Goal: Transaction & Acquisition: Book appointment/travel/reservation

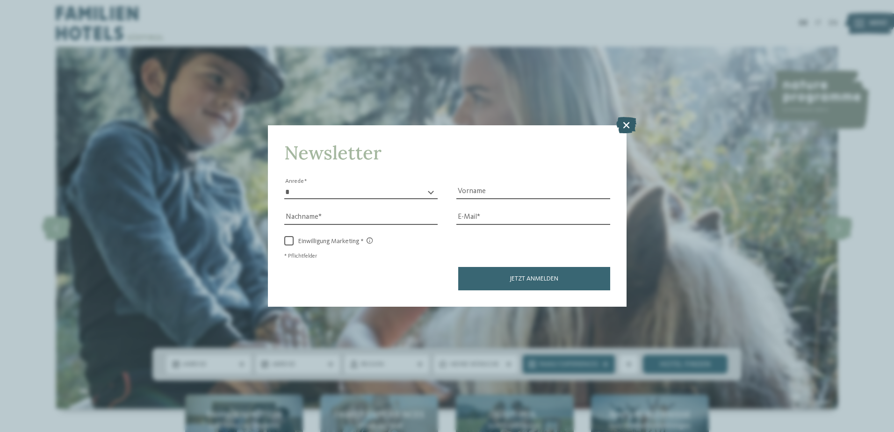
click at [629, 119] on icon at bounding box center [626, 124] width 20 height 16
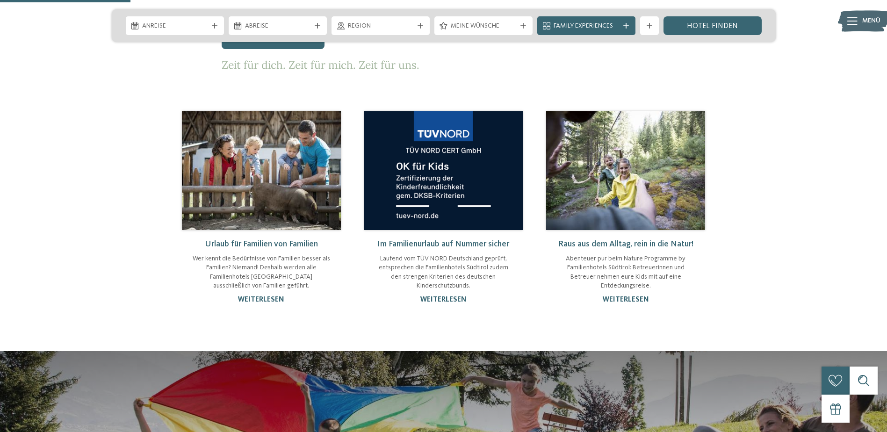
scroll to position [888, 0]
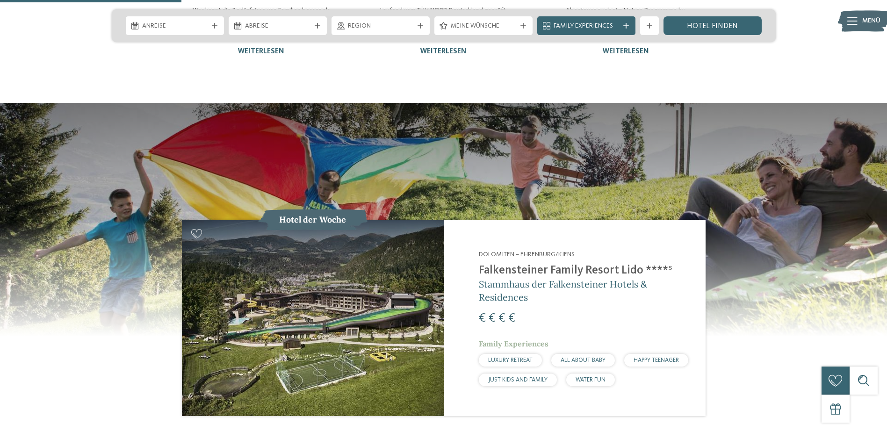
click at [291, 292] on img at bounding box center [313, 318] width 262 height 196
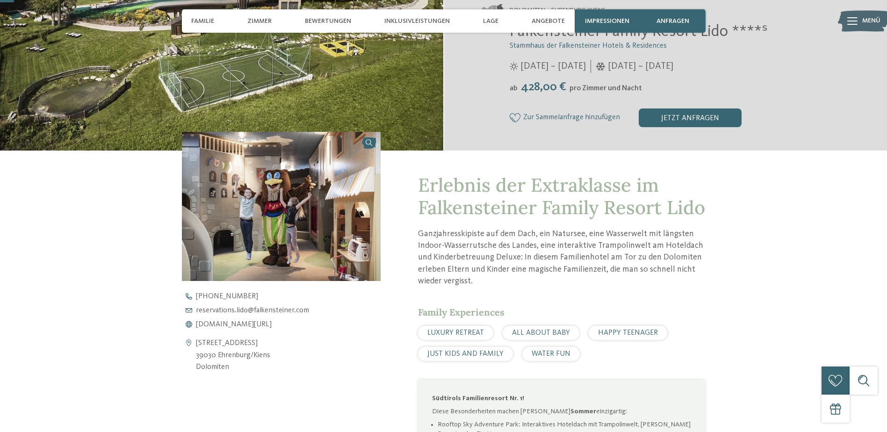
scroll to position [47, 0]
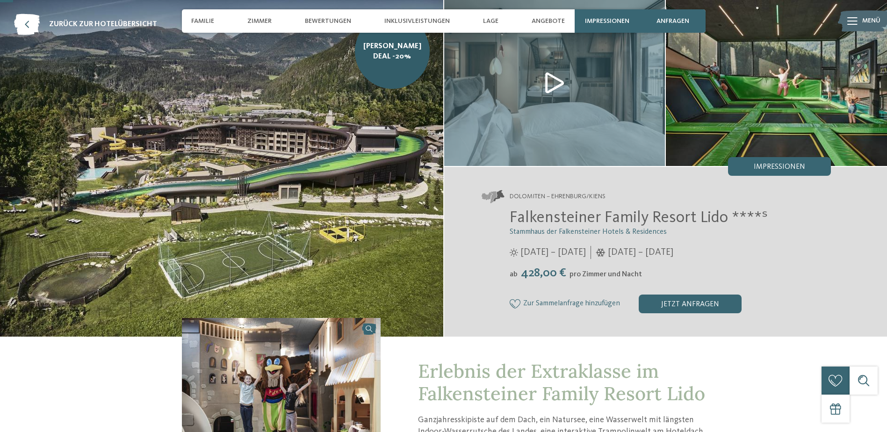
click at [352, 148] on img at bounding box center [221, 168] width 443 height 337
click at [384, 54] on span "[PERSON_NAME] Deal -20%" at bounding box center [392, 51] width 61 height 21
